Goal: Register for event/course

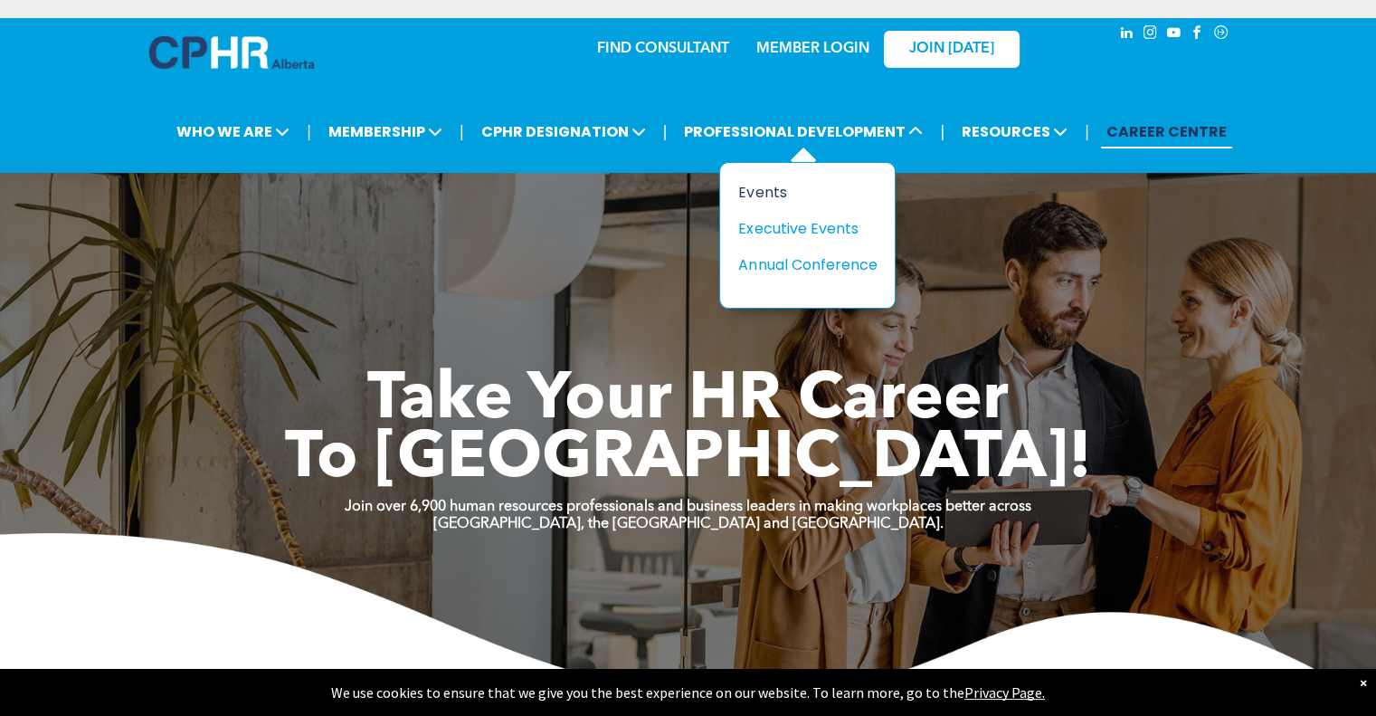
click at [763, 193] on div "Events" at bounding box center [800, 192] width 125 height 23
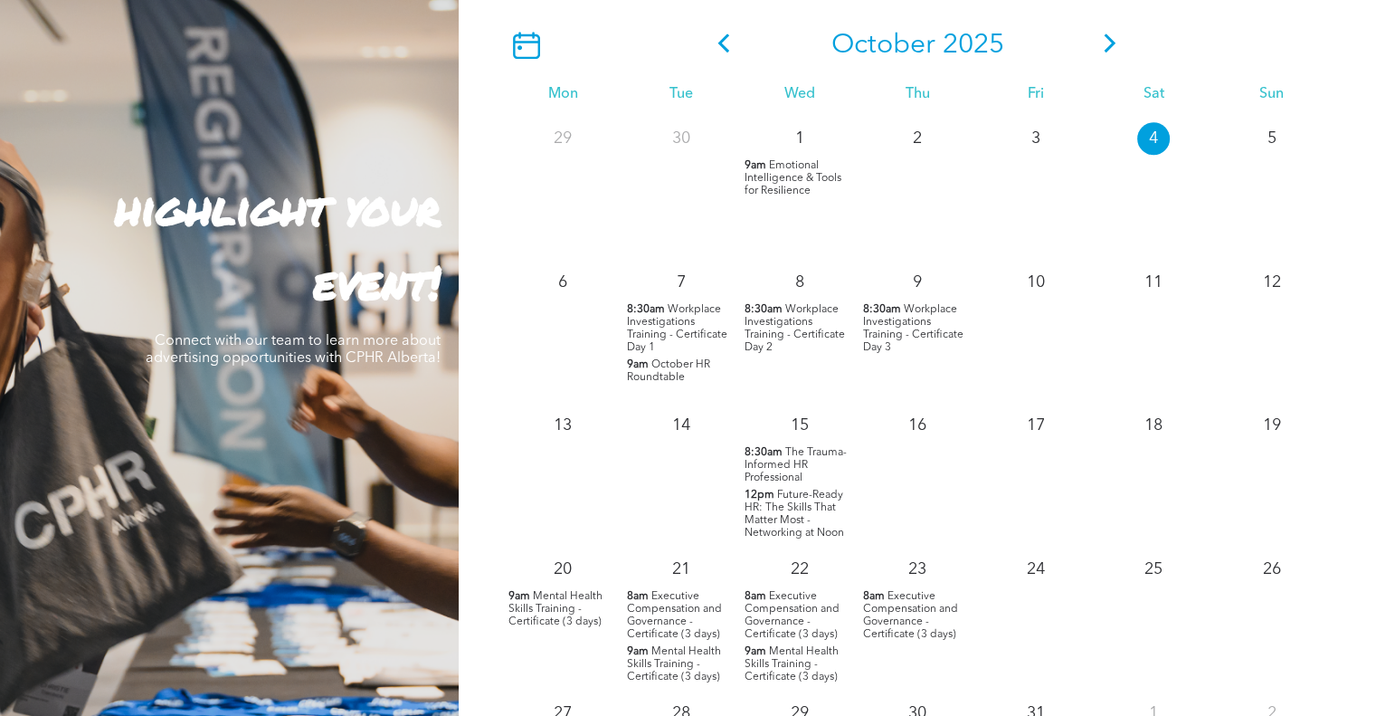
scroll to position [1613, 0]
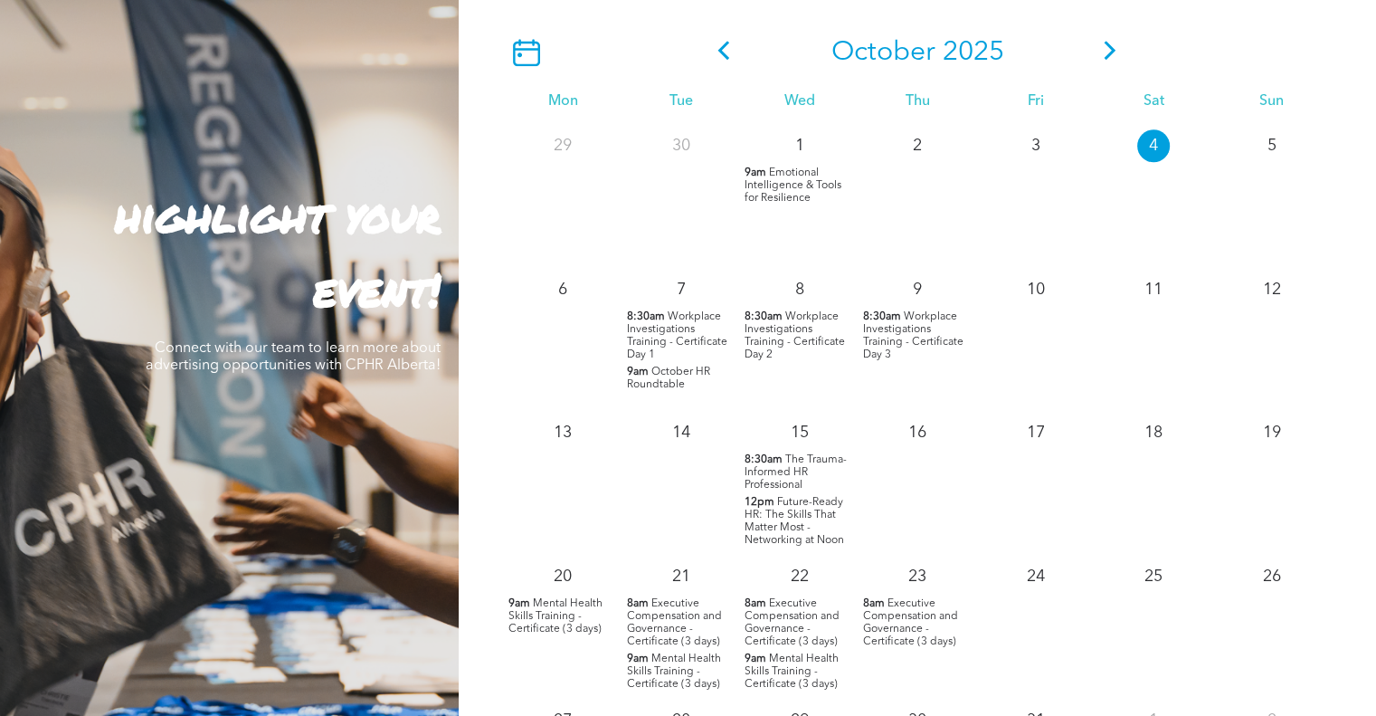
click at [800, 466] on span "The Trauma-Informed HR Professional" at bounding box center [796, 472] width 102 height 36
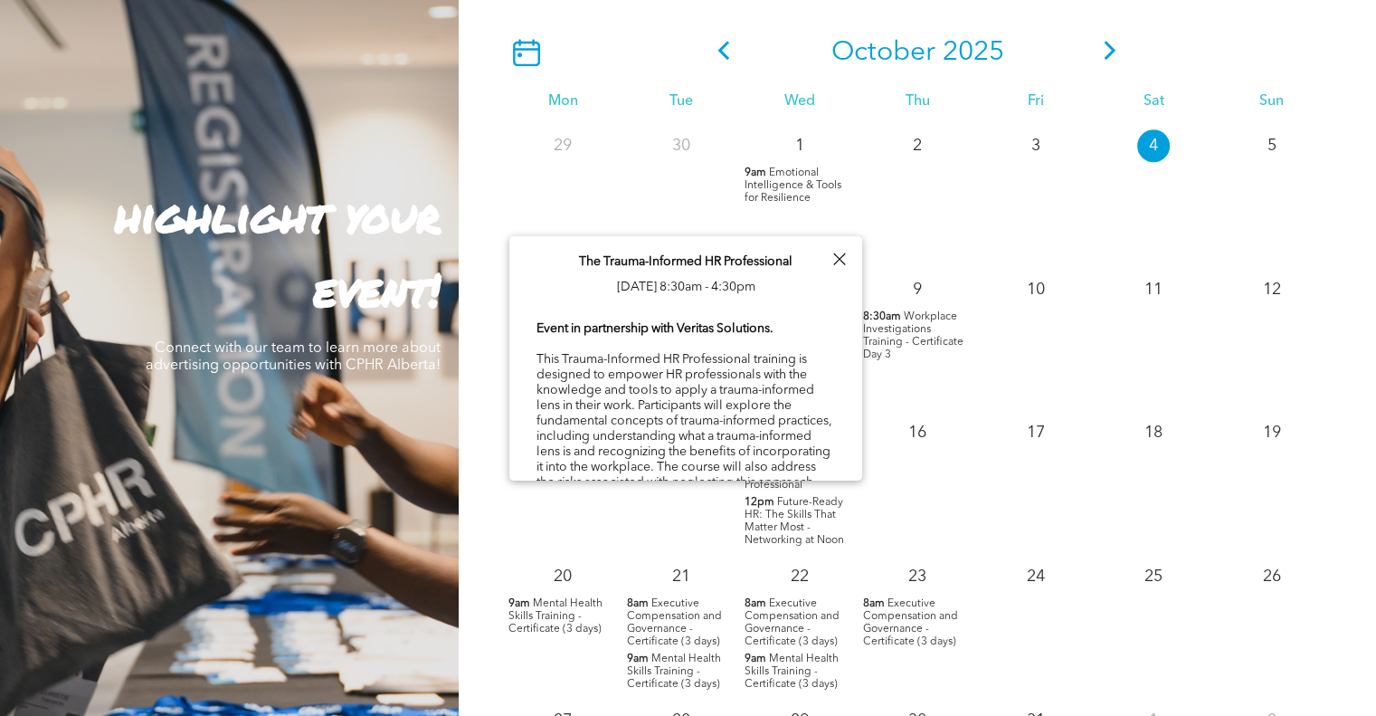
click at [840, 257] on div at bounding box center [839, 259] width 24 height 24
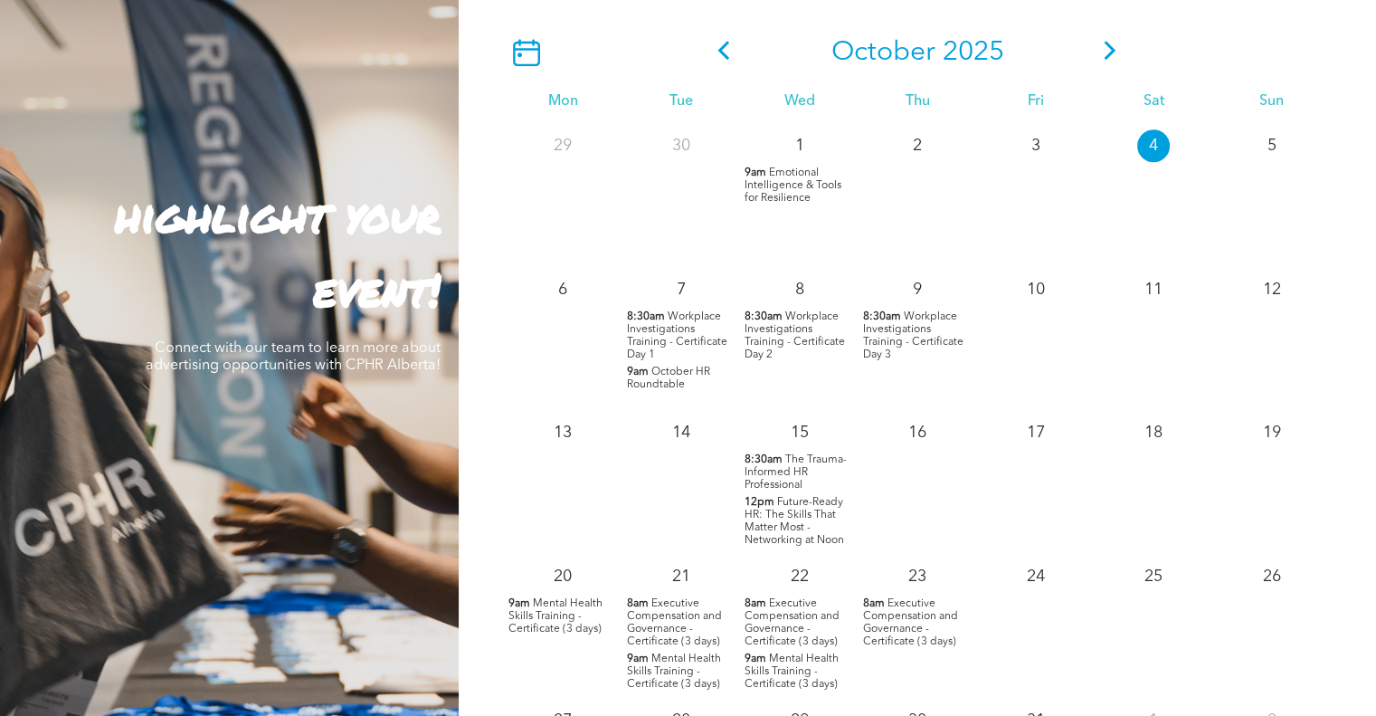
click at [798, 528] on span "Future-Ready HR: The Skills That Matter Most - Networking at Noon" at bounding box center [795, 521] width 100 height 49
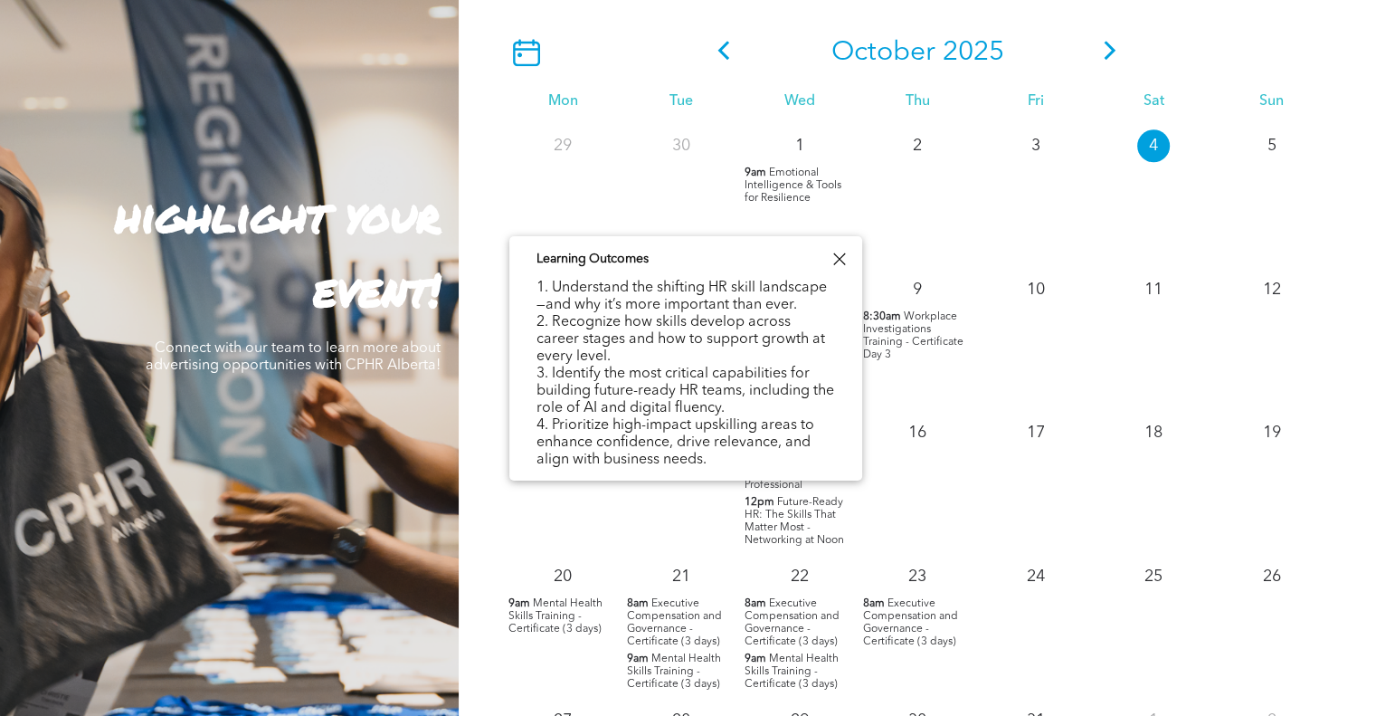
scroll to position [777, 0]
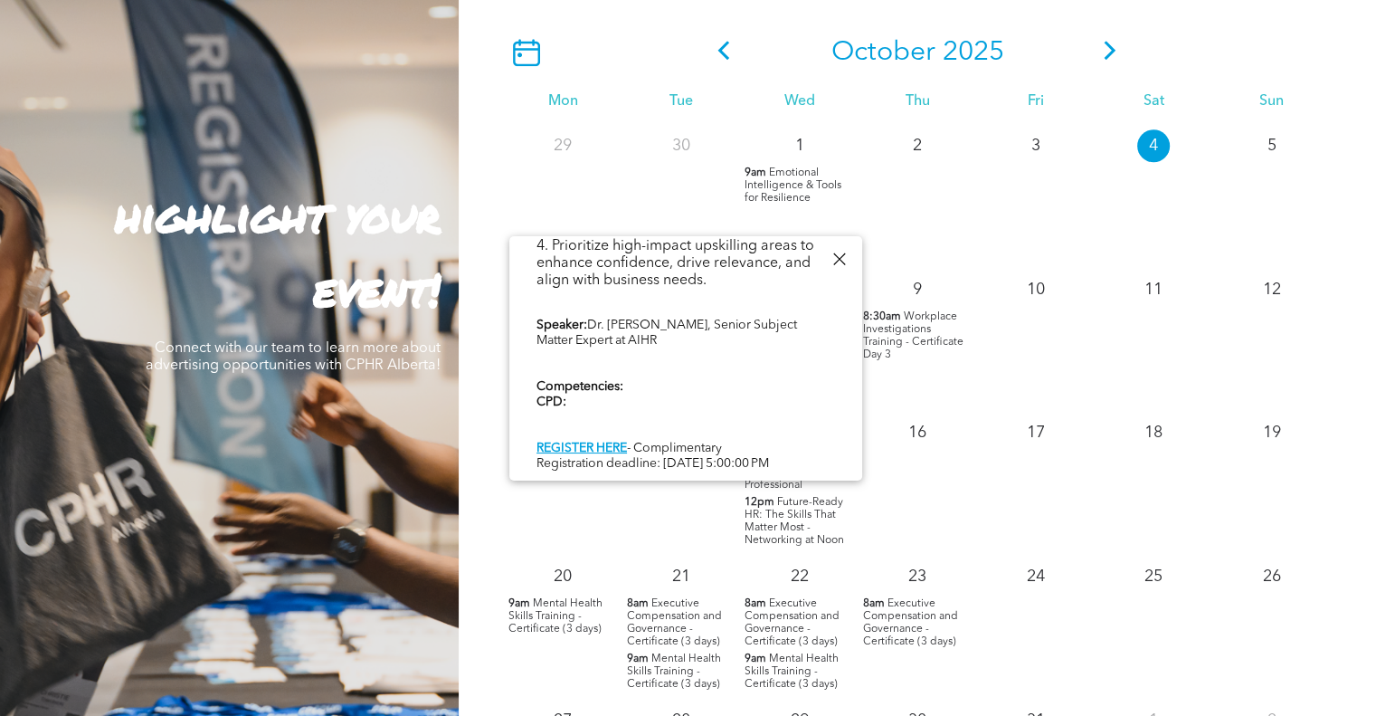
drag, startPoint x: 765, startPoint y: 284, endPoint x: 782, endPoint y: 519, distance: 235.9
click at [782, 519] on span "Future-Ready HR: The Skills That Matter Most - Networking at Noon" at bounding box center [795, 521] width 100 height 49
click at [583, 442] on link "REGISTER HERE" at bounding box center [582, 448] width 90 height 13
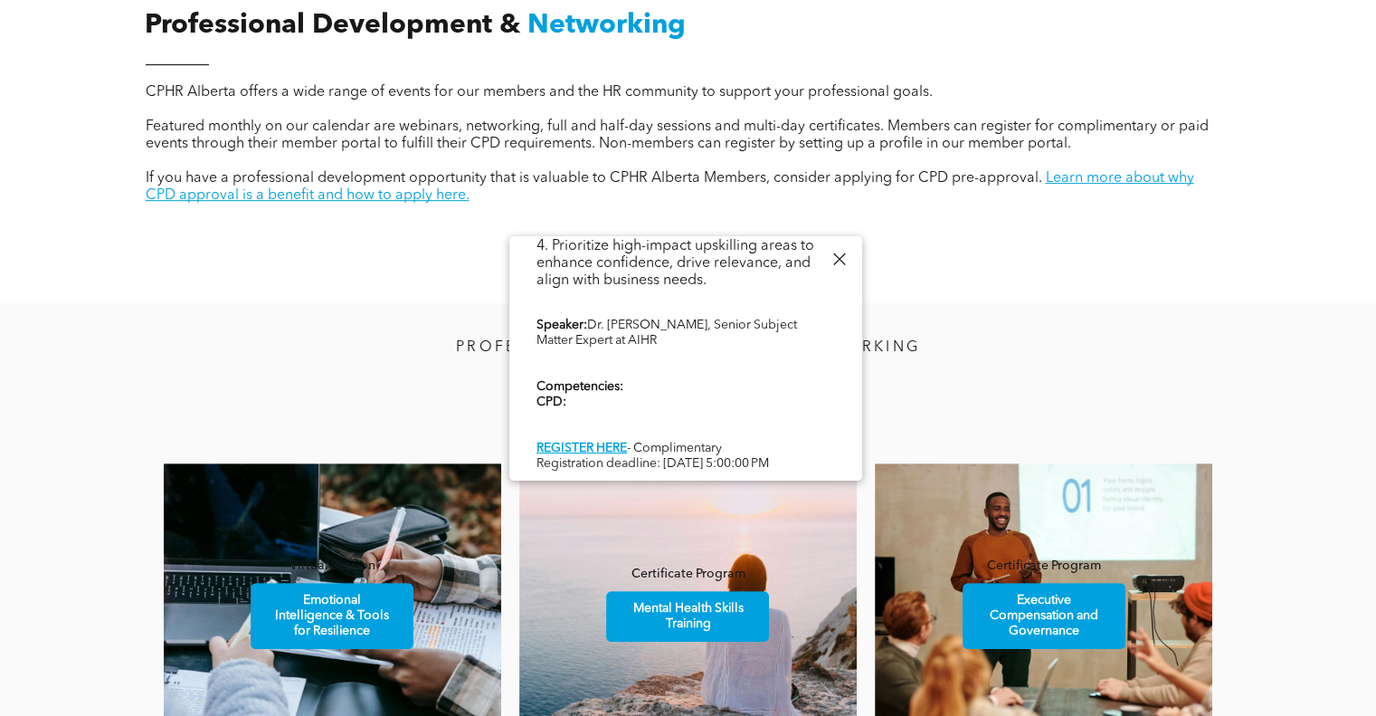
scroll to position [761, 0]
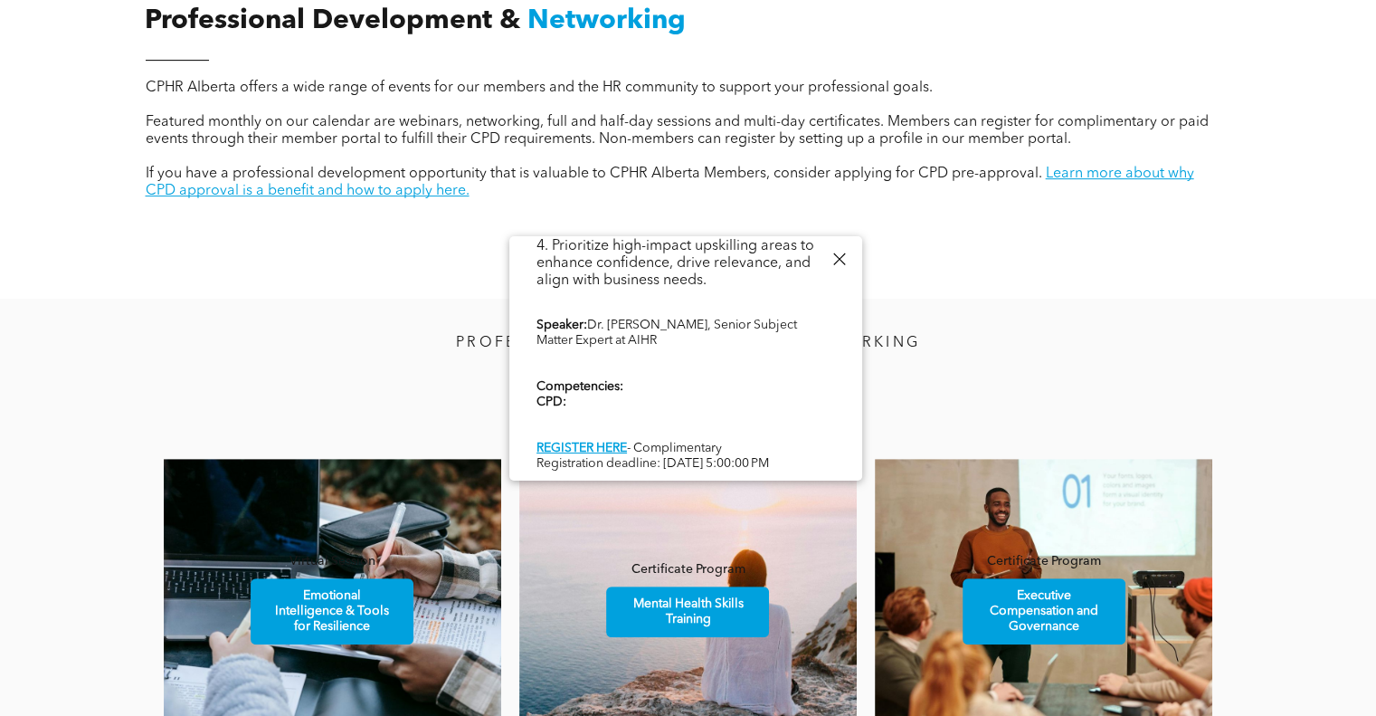
click at [841, 257] on div at bounding box center [839, 259] width 24 height 24
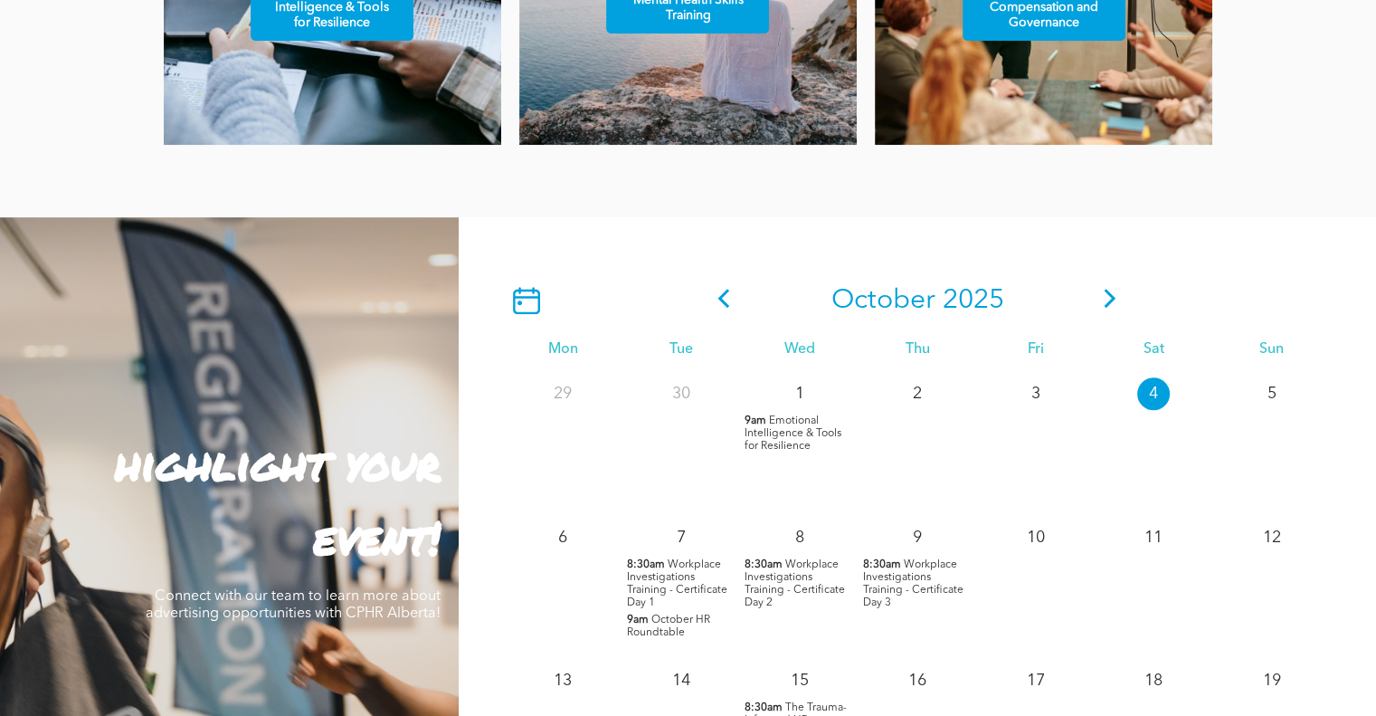
scroll to position [1443, 0]
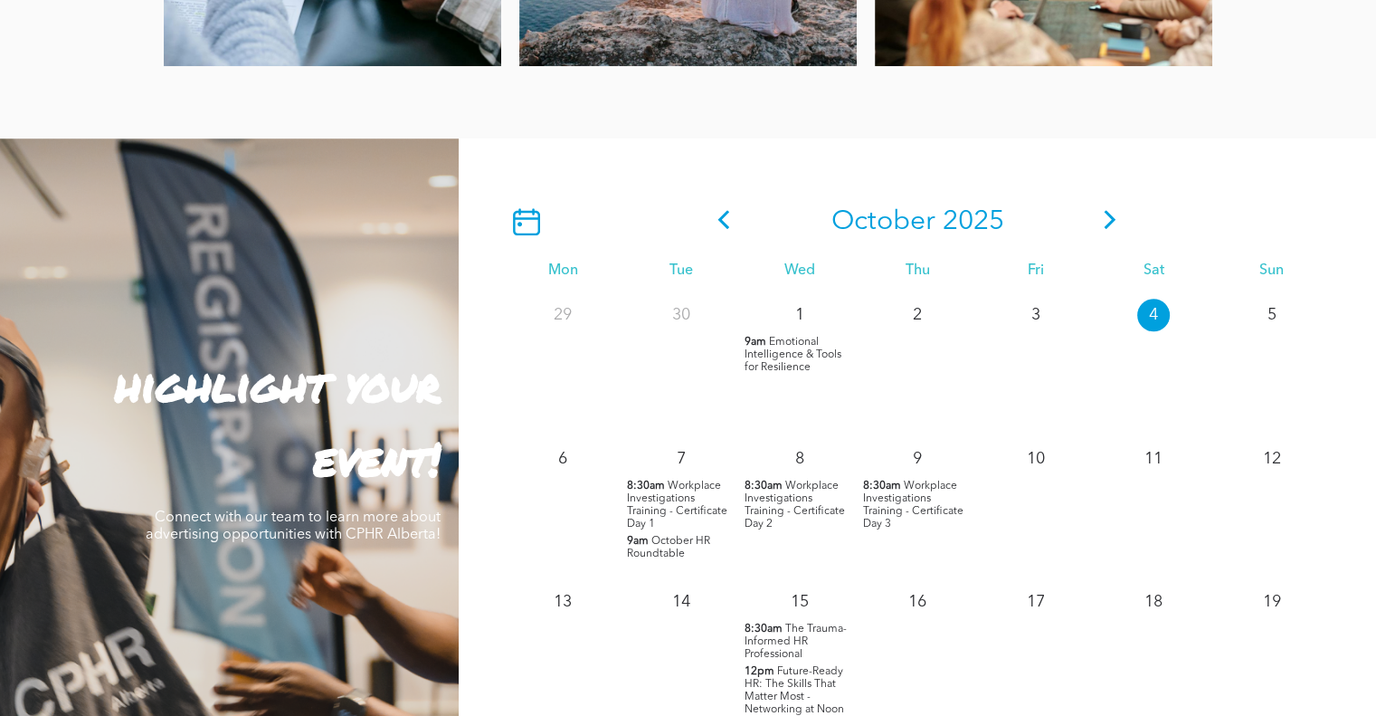
click at [537, 227] on icon at bounding box center [526, 221] width 27 height 27
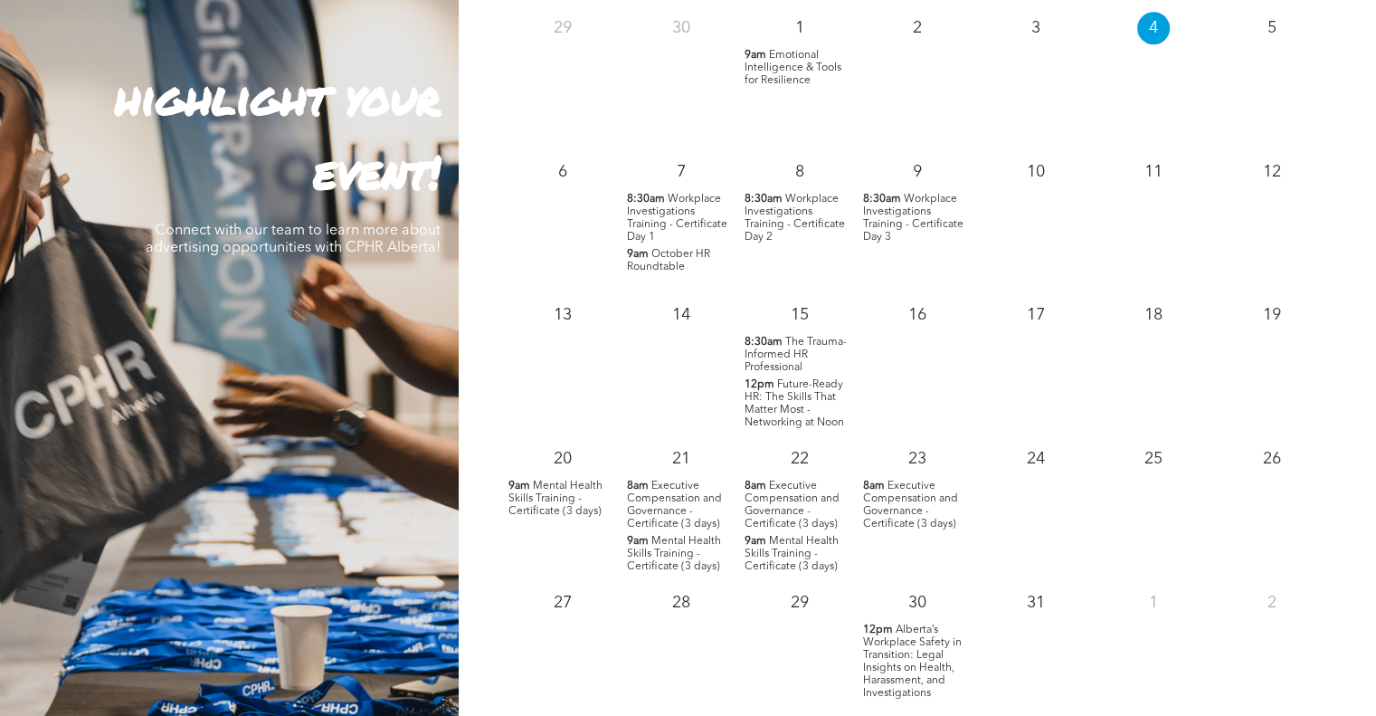
scroll to position [1765, 0]
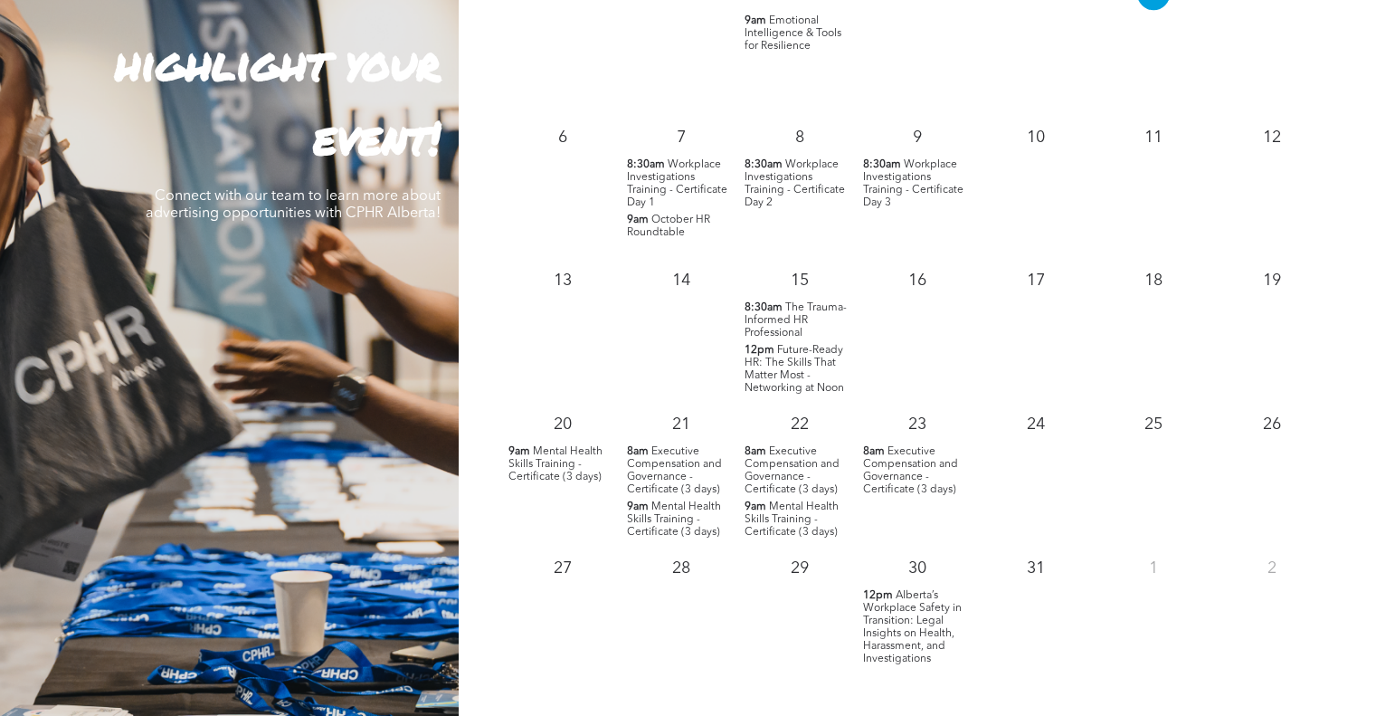
click at [797, 328] on span "The Trauma-Informed HR Professional" at bounding box center [796, 320] width 102 height 36
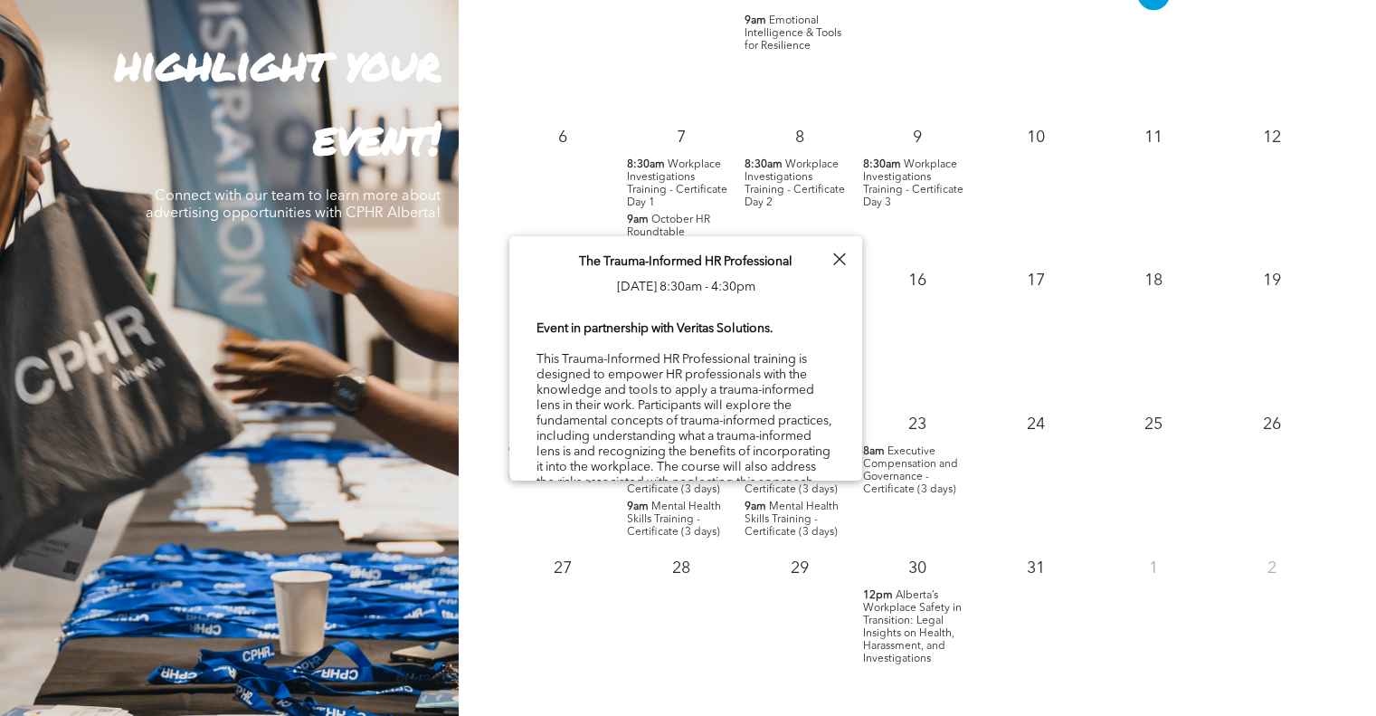
click at [832, 256] on div at bounding box center [839, 259] width 24 height 24
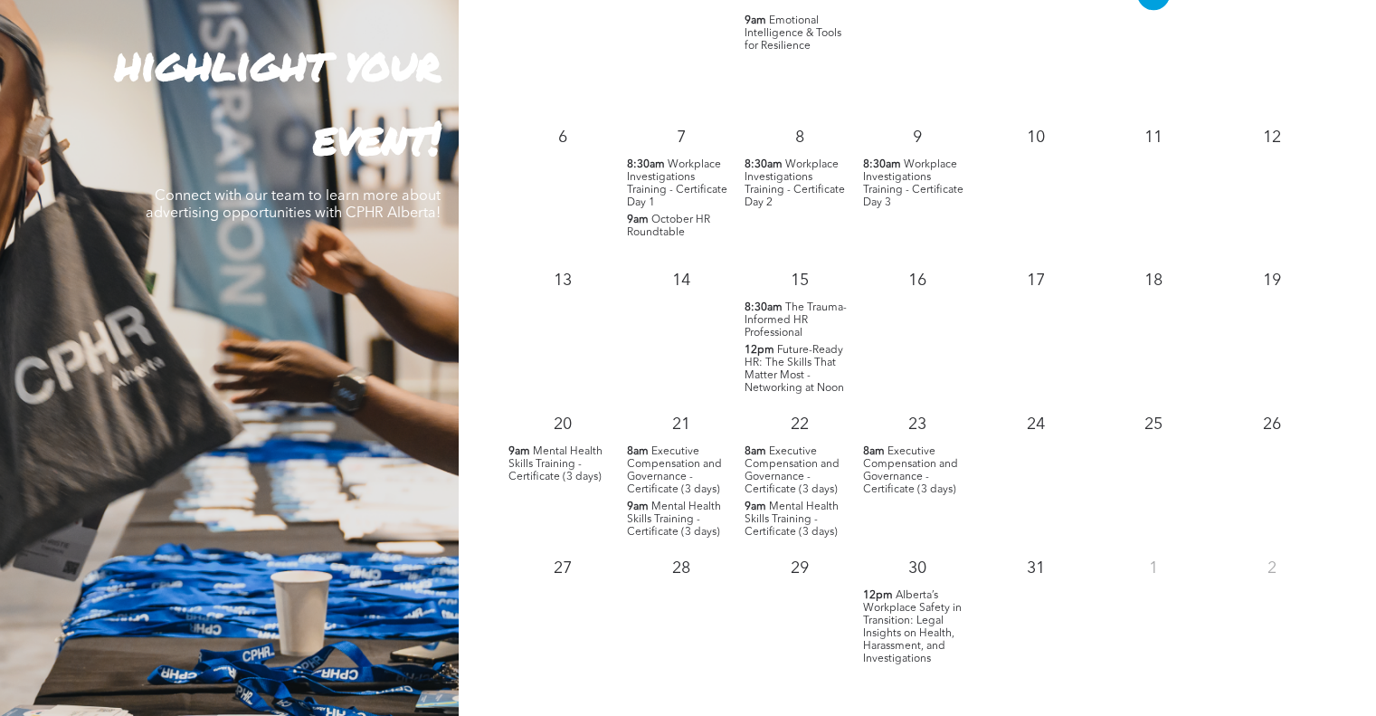
click at [779, 365] on span "Future-Ready HR: The Skills That Matter Most - Networking at Noon" at bounding box center [795, 369] width 100 height 49
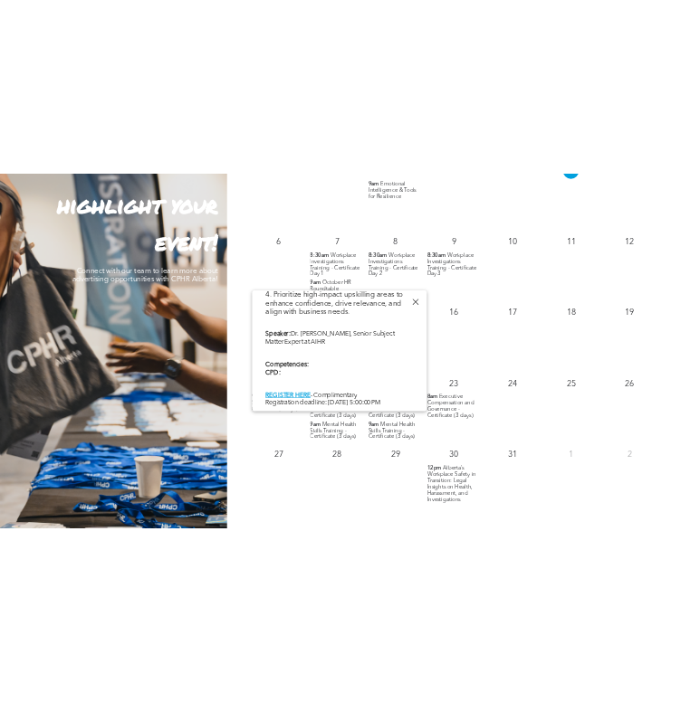
scroll to position [1832, 0]
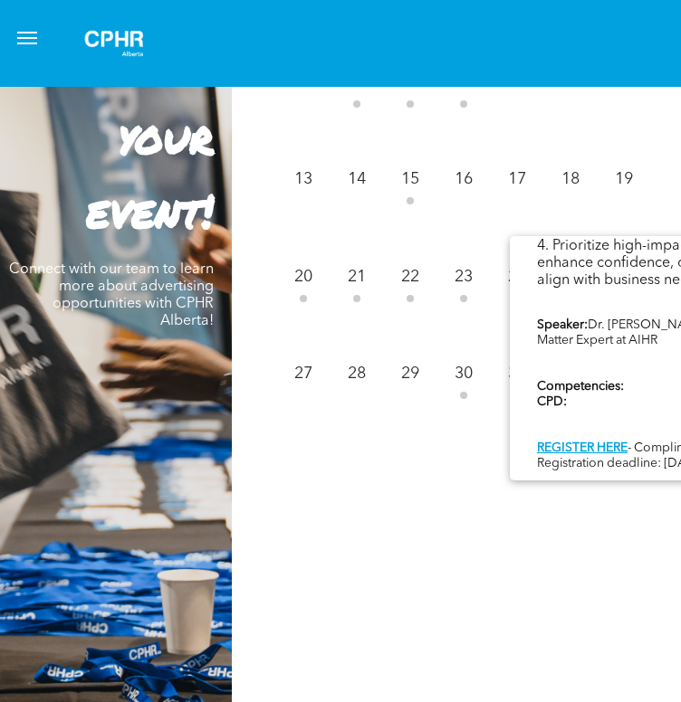
drag, startPoint x: 586, startPoint y: 392, endPoint x: 523, endPoint y: 255, distance: 150.6
click at [523, 255] on div "Future-Ready HR: The Skills That Matter Most - Networking at Noon Wed, October …" at bounding box center [685, 14] width 353 height 934
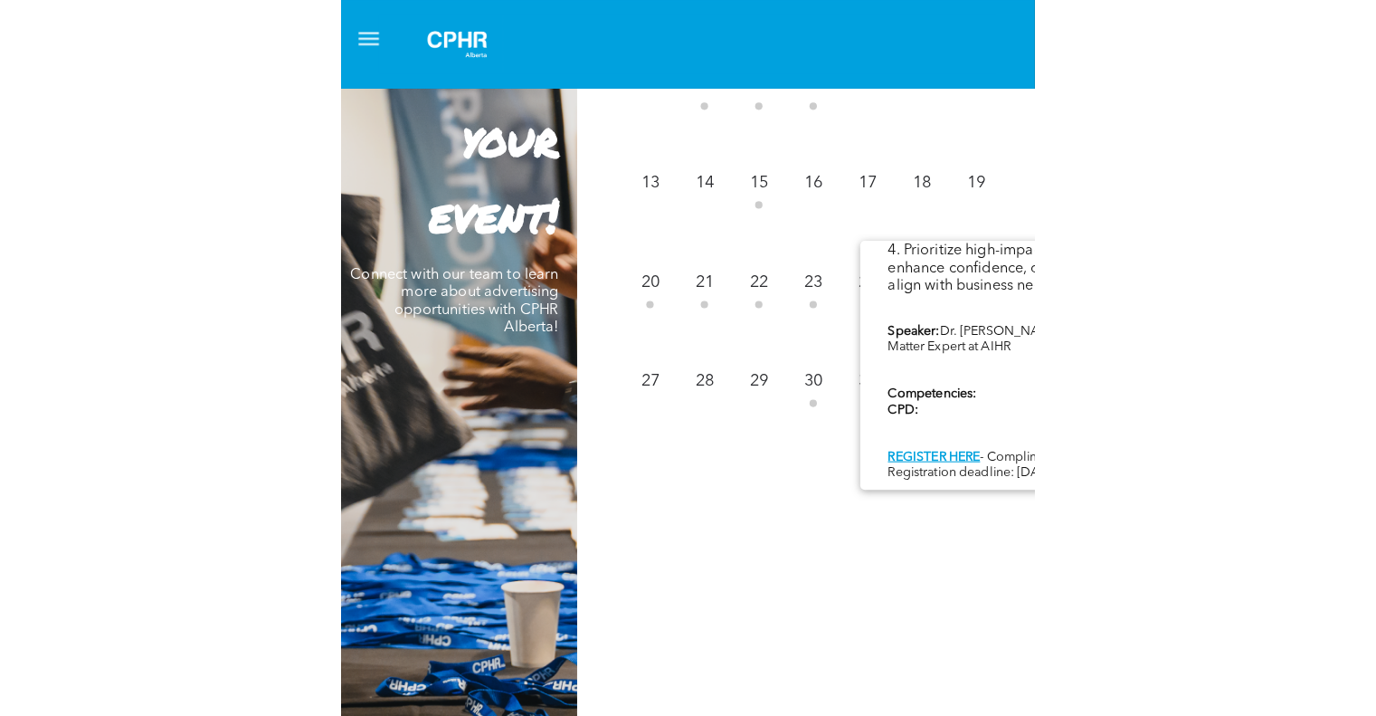
scroll to position [1765, 0]
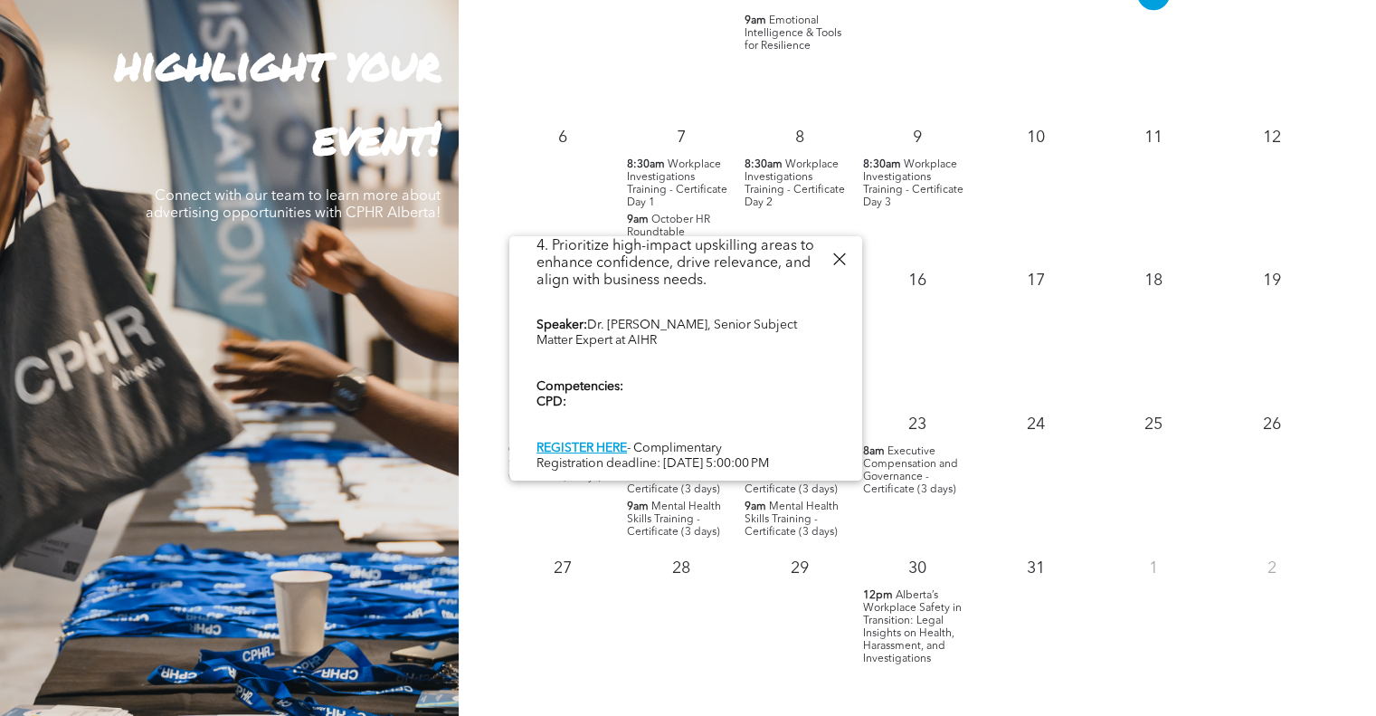
click at [818, 401] on div "The world of HR is evolving faster than ever—and so are the skills required to …" at bounding box center [686, 64] width 299 height 818
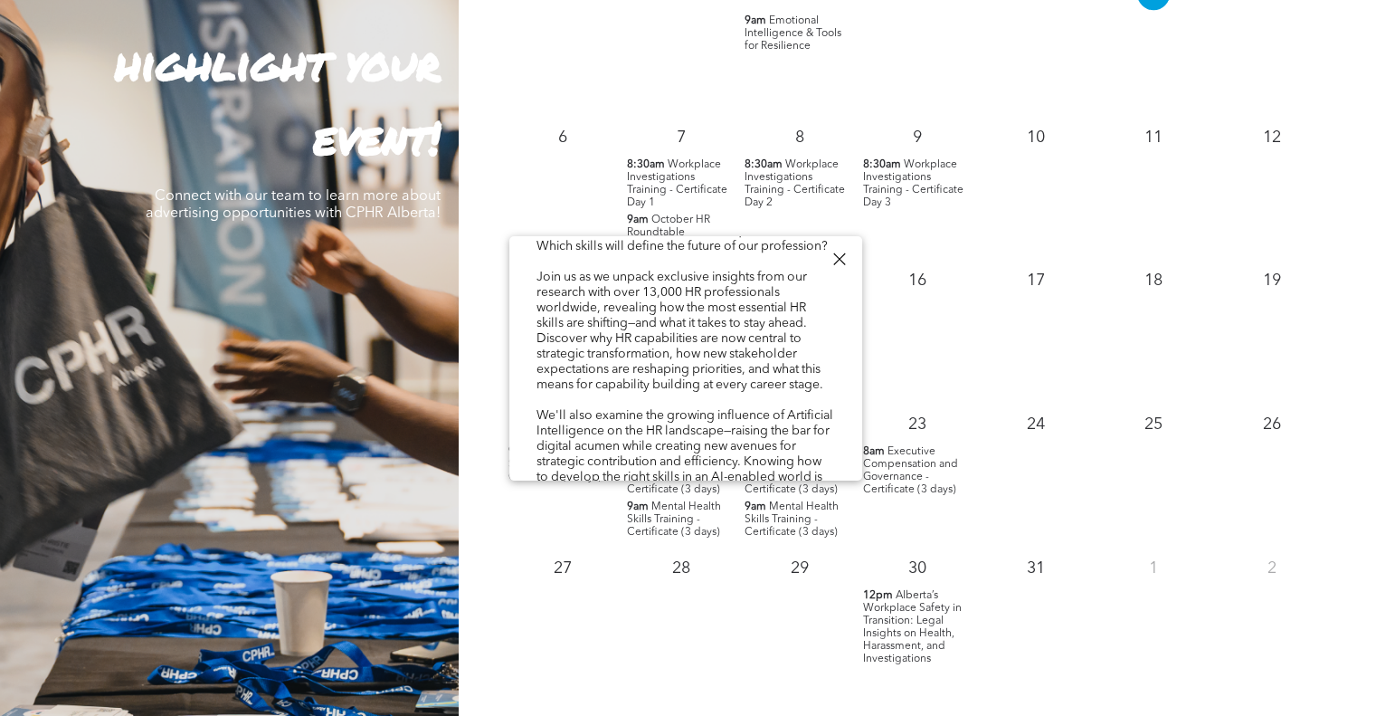
scroll to position [0, 0]
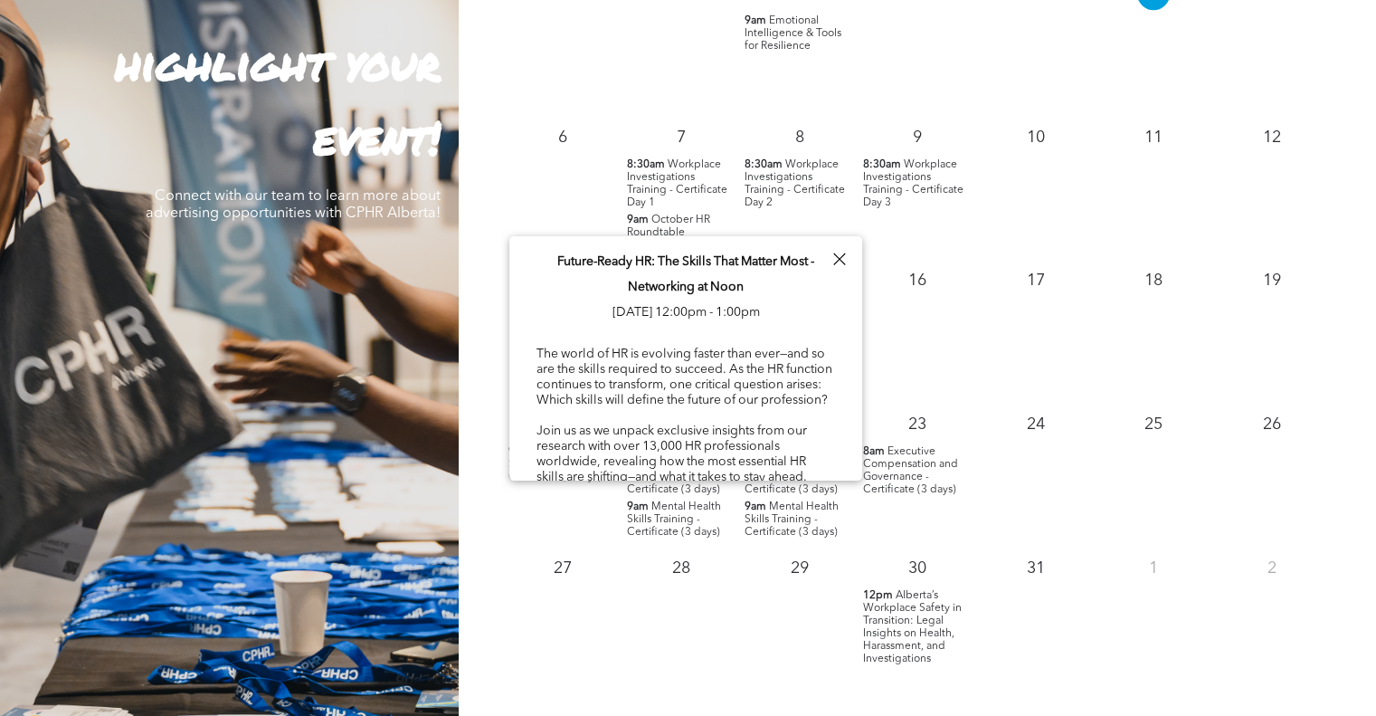
drag, startPoint x: 714, startPoint y: 332, endPoint x: 547, endPoint y: 269, distance: 179.0
click at [547, 269] on div "Future-Ready HR: The Skills That Matter Most - Networking at Noon Wed, October …" at bounding box center [685, 703] width 353 height 934
copy div "Future-Ready HR: The Skills That Matter Most - Networking at Noon Wed, October …"
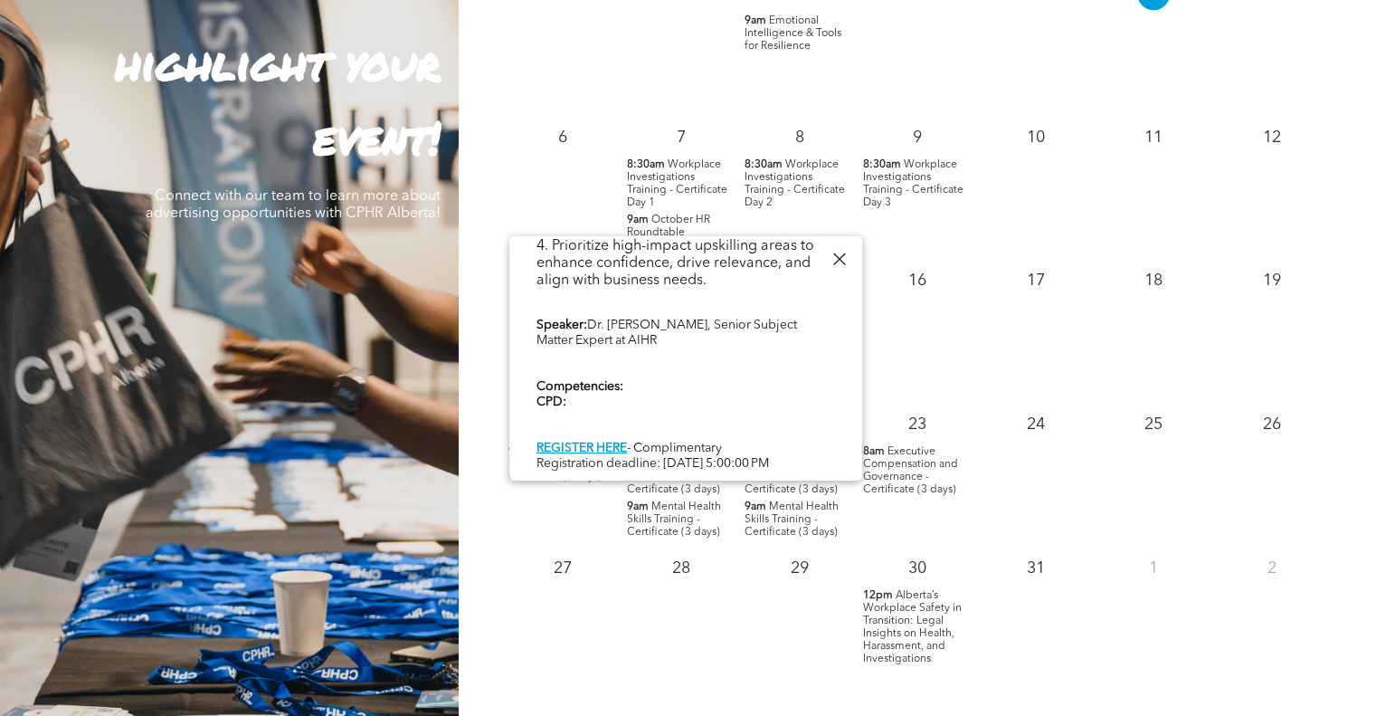
scroll to position [777, 0]
click at [796, 392] on div "The world of HR is evolving faster than ever—and so are the skills required to …" at bounding box center [686, 64] width 299 height 818
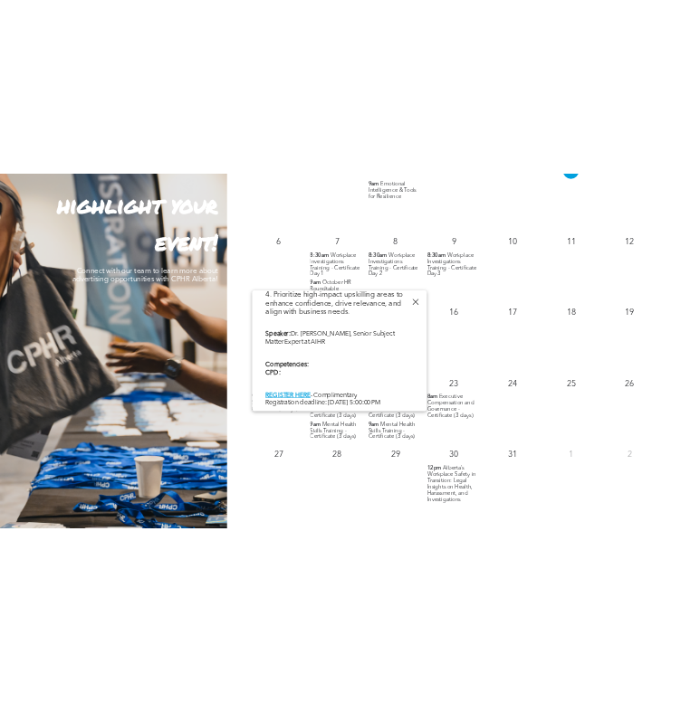
scroll to position [1832, 0]
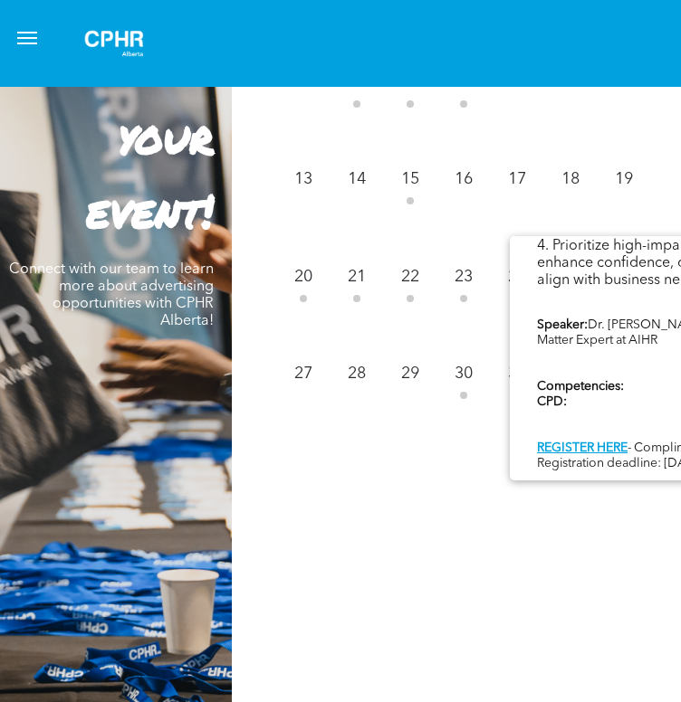
click at [519, 14] on div at bounding box center [340, 43] width 606 height 58
click at [293, 62] on div at bounding box center [340, 43] width 606 height 58
